Goal: Information Seeking & Learning: Learn about a topic

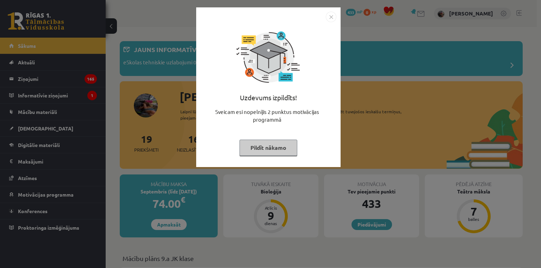
click at [260, 150] on button "Pildīt nākamo" at bounding box center [268, 148] width 58 height 16
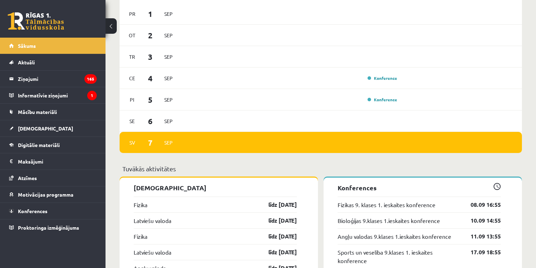
scroll to position [504, 0]
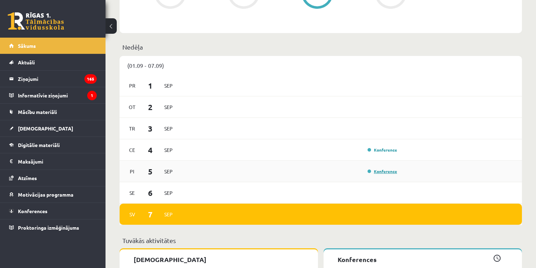
click at [378, 171] on link "Konference" at bounding box center [383, 172] width 30 height 6
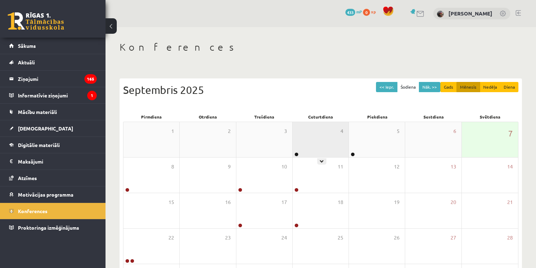
click at [300, 156] on div "4" at bounding box center [321, 139] width 56 height 35
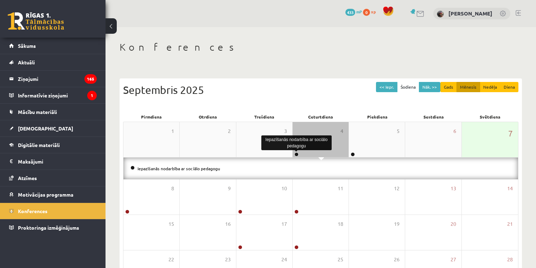
click at [298, 154] on link at bounding box center [297, 154] width 4 height 4
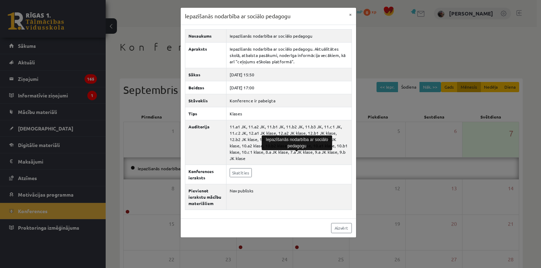
drag, startPoint x: 401, startPoint y: 186, endPoint x: 395, endPoint y: 182, distance: 7.7
click at [395, 183] on div "Iepazīšanās nodarbība ar sociālo pedagogu × Nosaukums Iepazīšanās nodarbība ar …" at bounding box center [270, 134] width 541 height 268
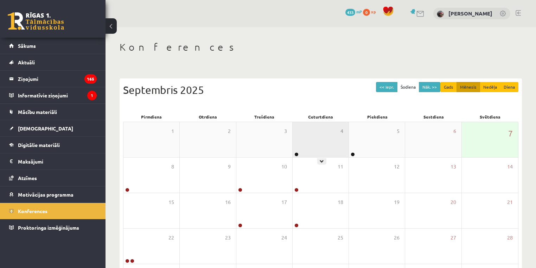
click at [295, 156] on div at bounding box center [296, 154] width 7 height 5
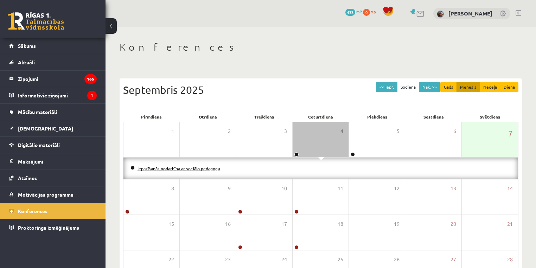
click at [187, 167] on link "Iepazīšanās nodarbība ar sociālo pedagogu" at bounding box center [179, 169] width 83 height 6
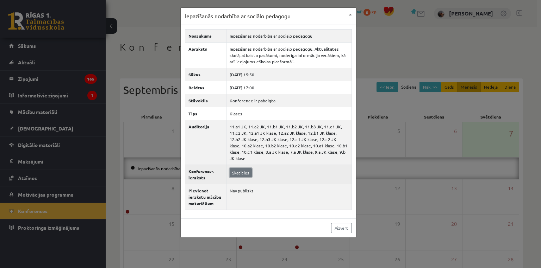
click at [246, 170] on link "Skatīties" at bounding box center [240, 172] width 22 height 9
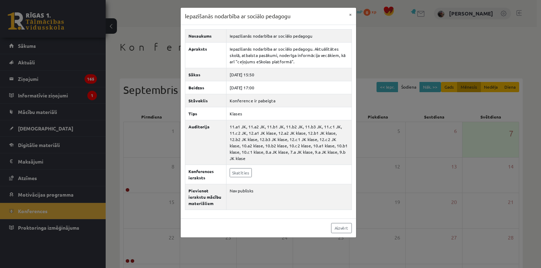
click at [145, 15] on div "Iepazīšanās nodarbība ar sociālo pedagogu × Nosaukums Iepazīšanās nodarbība ar …" at bounding box center [270, 134] width 541 height 268
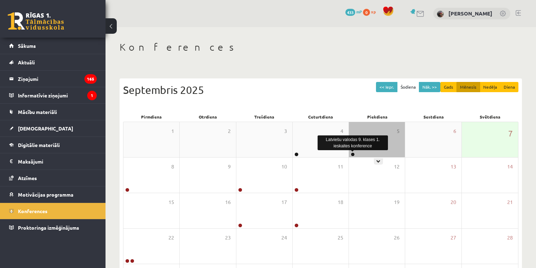
click at [354, 153] on link at bounding box center [353, 154] width 4 height 4
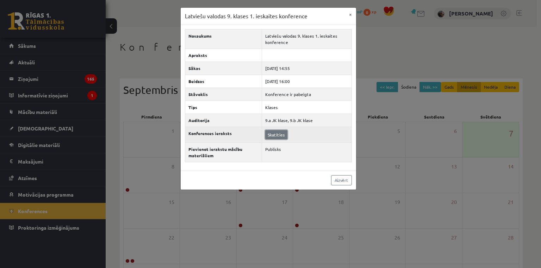
click at [269, 136] on link "Skatīties" at bounding box center [276, 134] width 22 height 9
